Goal: Task Accomplishment & Management: Manage account settings

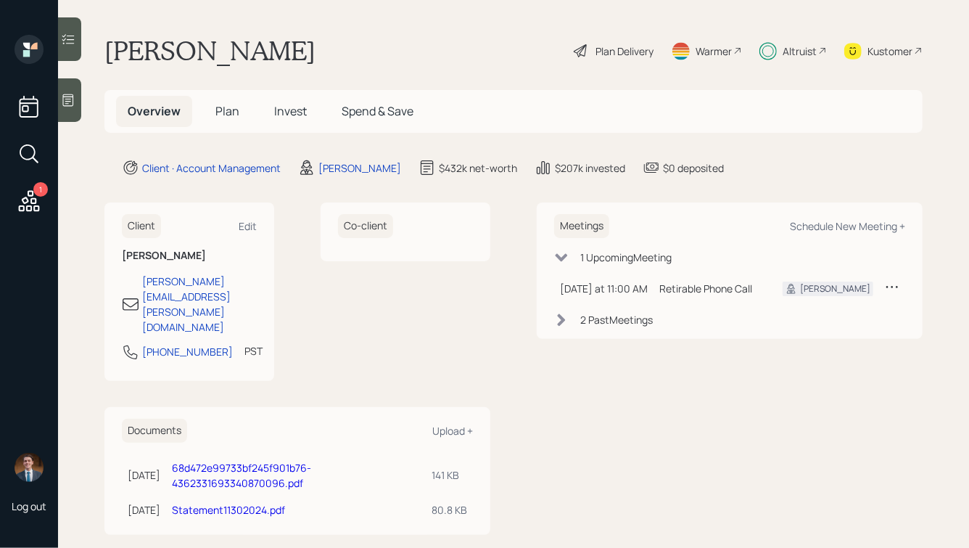
click at [276, 109] on span "Invest" at bounding box center [290, 111] width 33 height 16
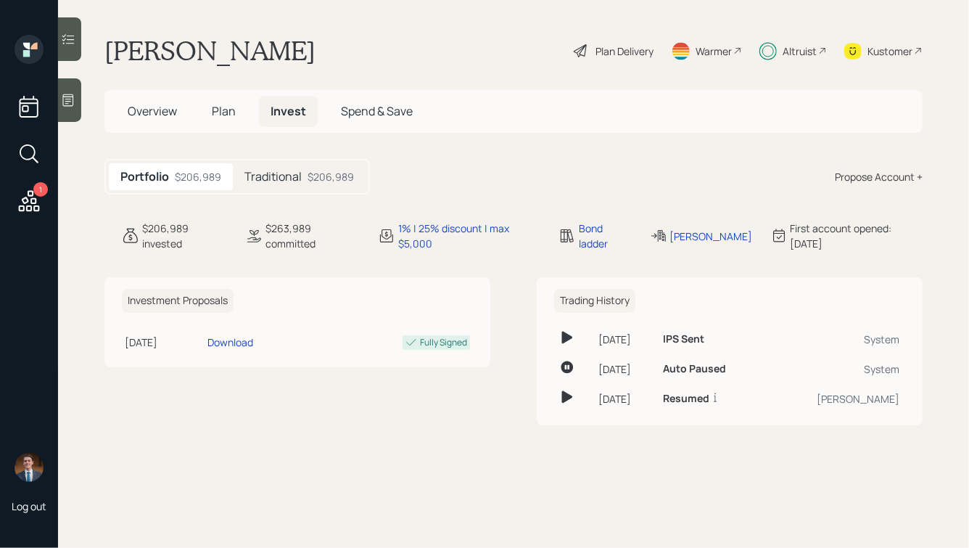
click at [298, 170] on h5 "Traditional" at bounding box center [272, 177] width 57 height 14
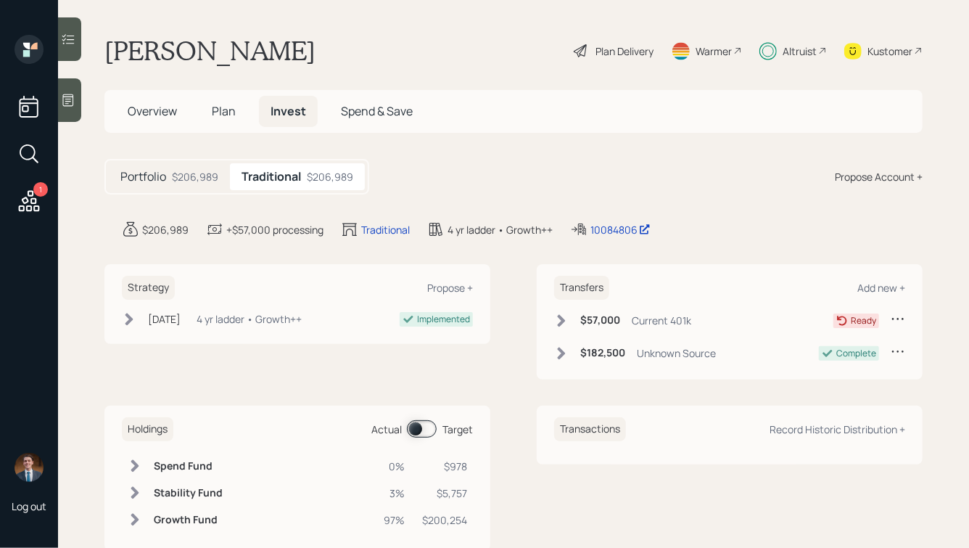
click at [799, 49] on div "Altruist" at bounding box center [800, 51] width 34 height 15
